Goal: Book appointment/travel/reservation

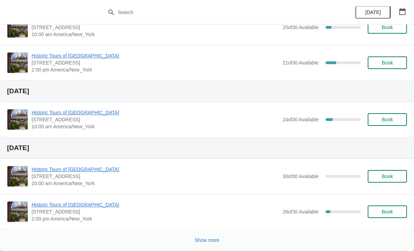
click at [207, 239] on span "Show more" at bounding box center [207, 240] width 25 height 6
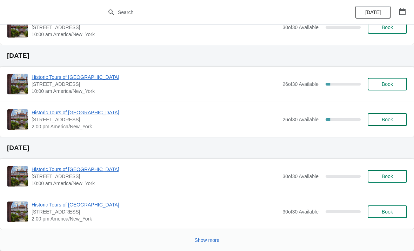
scroll to position [1218, 0]
click at [200, 234] on button "Show more" at bounding box center [207, 240] width 31 height 13
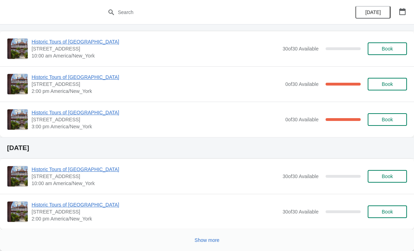
scroll to position [1956, 0]
click at [202, 237] on button "Show more" at bounding box center [207, 240] width 31 height 13
click at [204, 240] on span "Show more" at bounding box center [207, 240] width 25 height 6
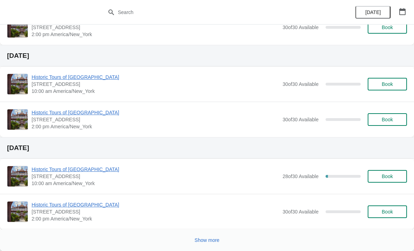
scroll to position [3467, 0]
click at [199, 241] on span "Show more" at bounding box center [207, 240] width 25 height 6
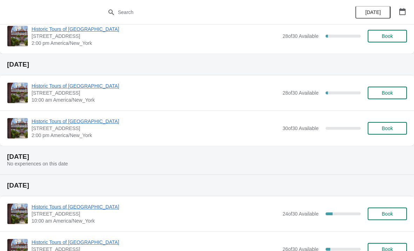
scroll to position [3920, 0]
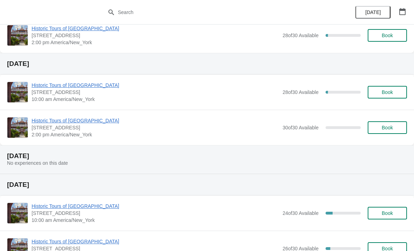
click at [383, 88] on button "Book" at bounding box center [386, 92] width 39 height 13
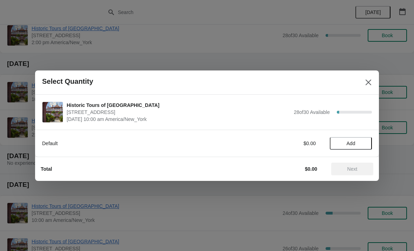
click at [349, 143] on span "Add" at bounding box center [350, 144] width 9 height 6
click at [364, 140] on icon at bounding box center [362, 143] width 7 height 7
click at [345, 166] on span "Next" at bounding box center [352, 169] width 31 height 6
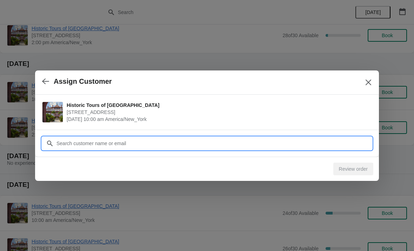
click at [83, 138] on input "Customer" at bounding box center [214, 143] width 316 height 13
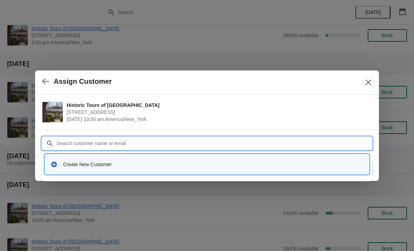
click at [72, 161] on div "Create New Customer" at bounding box center [213, 164] width 300 height 7
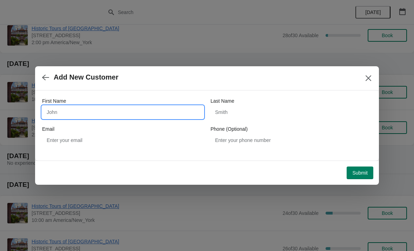
click at [63, 107] on input "First Name" at bounding box center [122, 112] width 161 height 13
type input "[PERSON_NAME]"
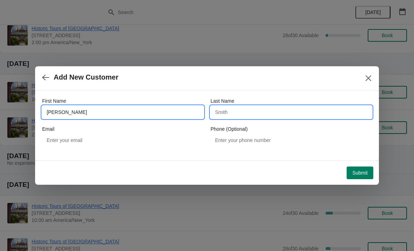
click at [226, 110] on input "Last Name" at bounding box center [290, 112] width 161 height 13
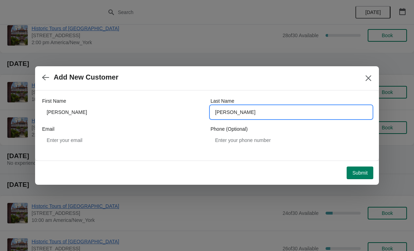
type input "[PERSON_NAME]"
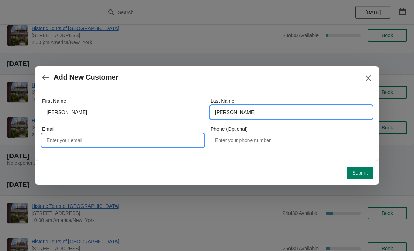
click at [65, 134] on input "Email" at bounding box center [122, 140] width 161 height 13
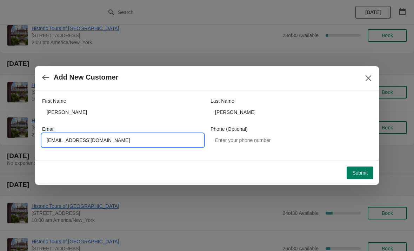
type input "[EMAIL_ADDRESS][DOMAIN_NAME]"
